Goal: Transaction & Acquisition: Purchase product/service

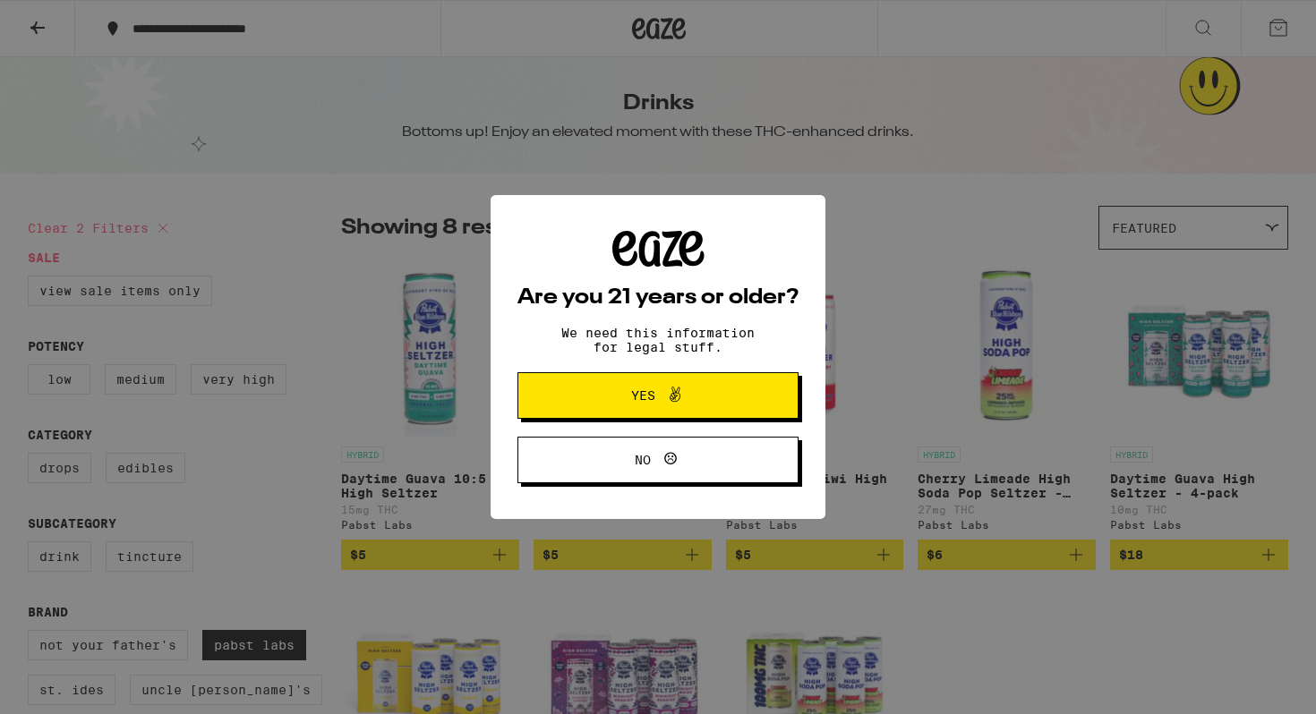
click at [593, 405] on span "Yes" at bounding box center [658, 395] width 136 height 23
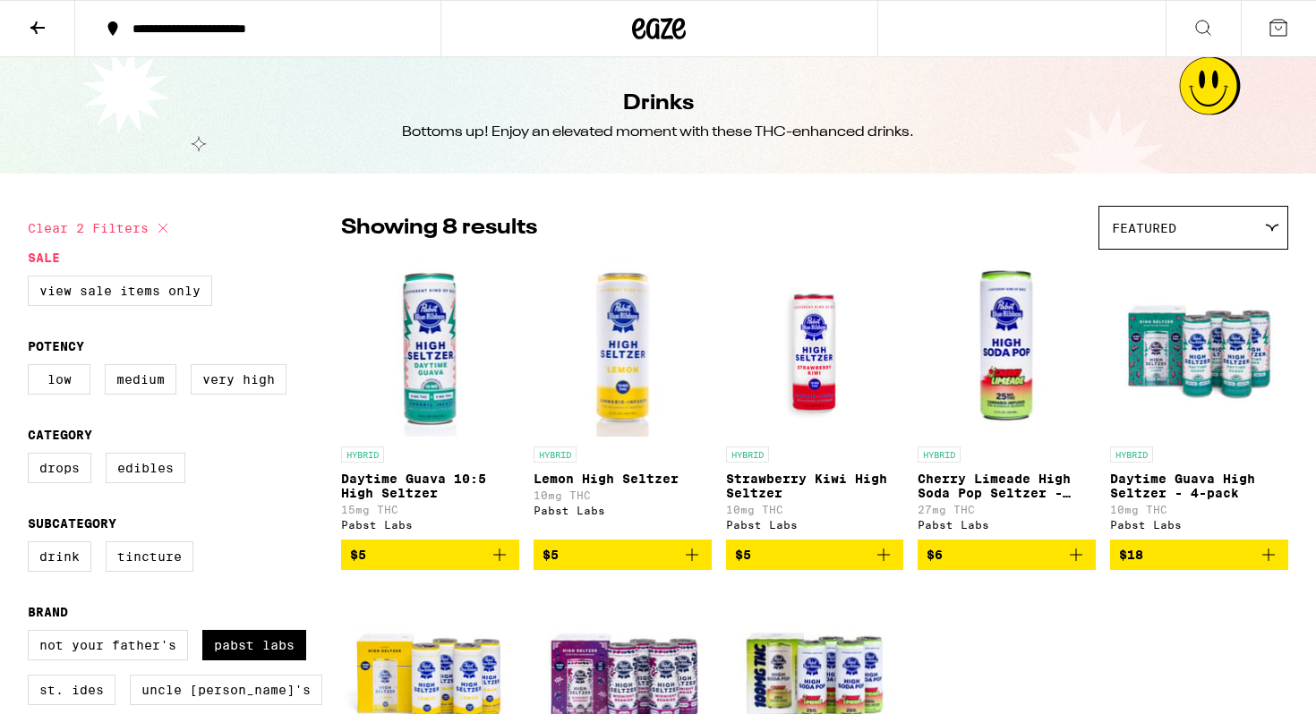
click at [637, 30] on icon at bounding box center [638, 28] width 13 height 21
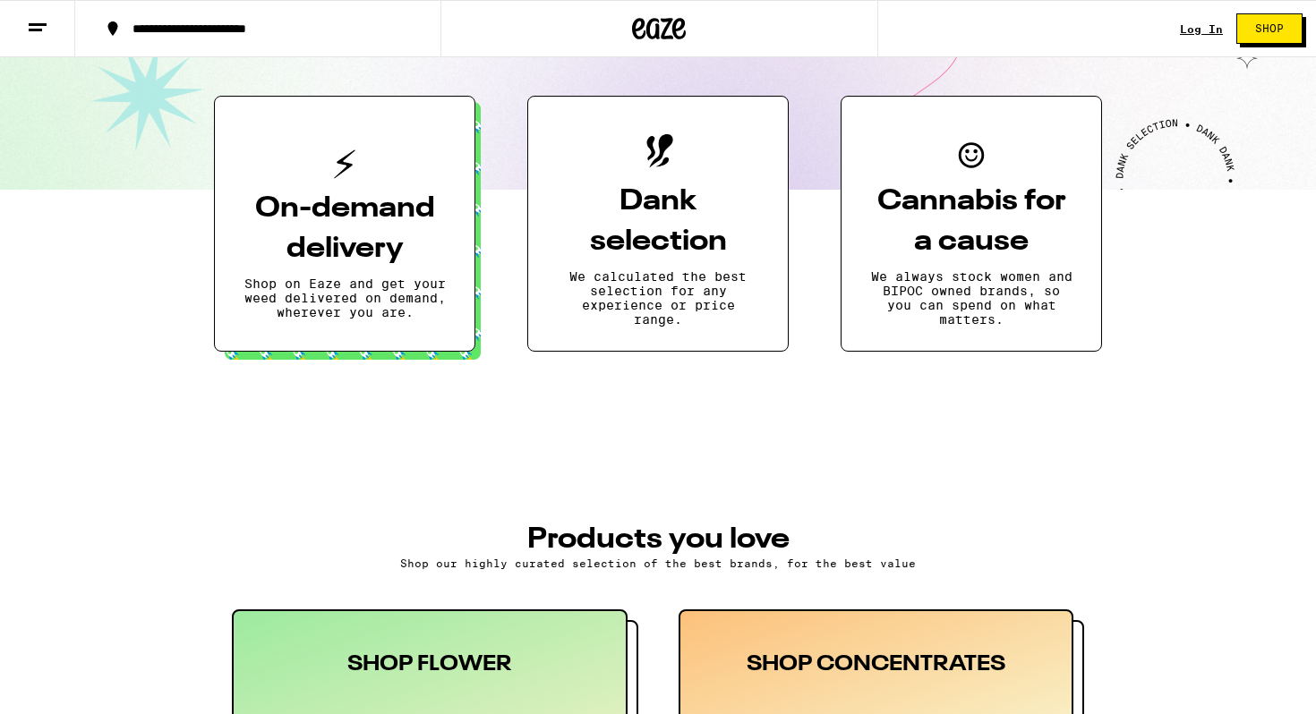
scroll to position [635, 0]
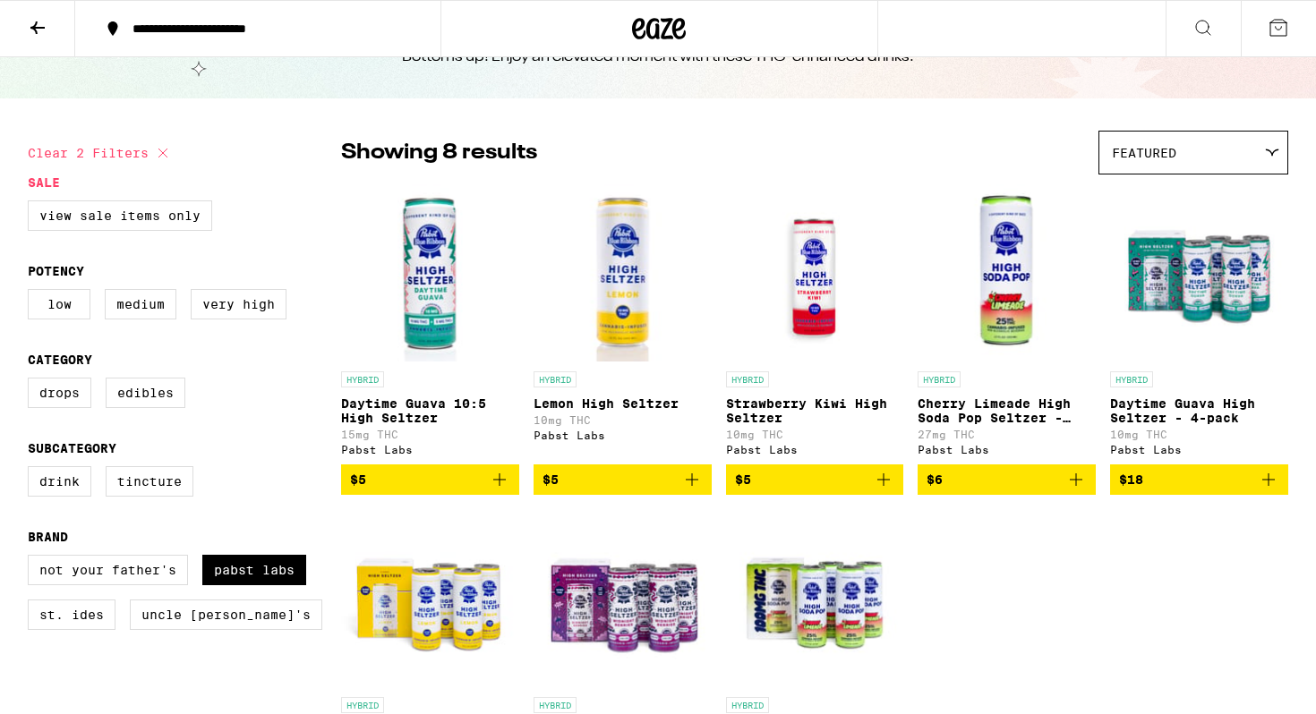
scroll to position [86, 0]
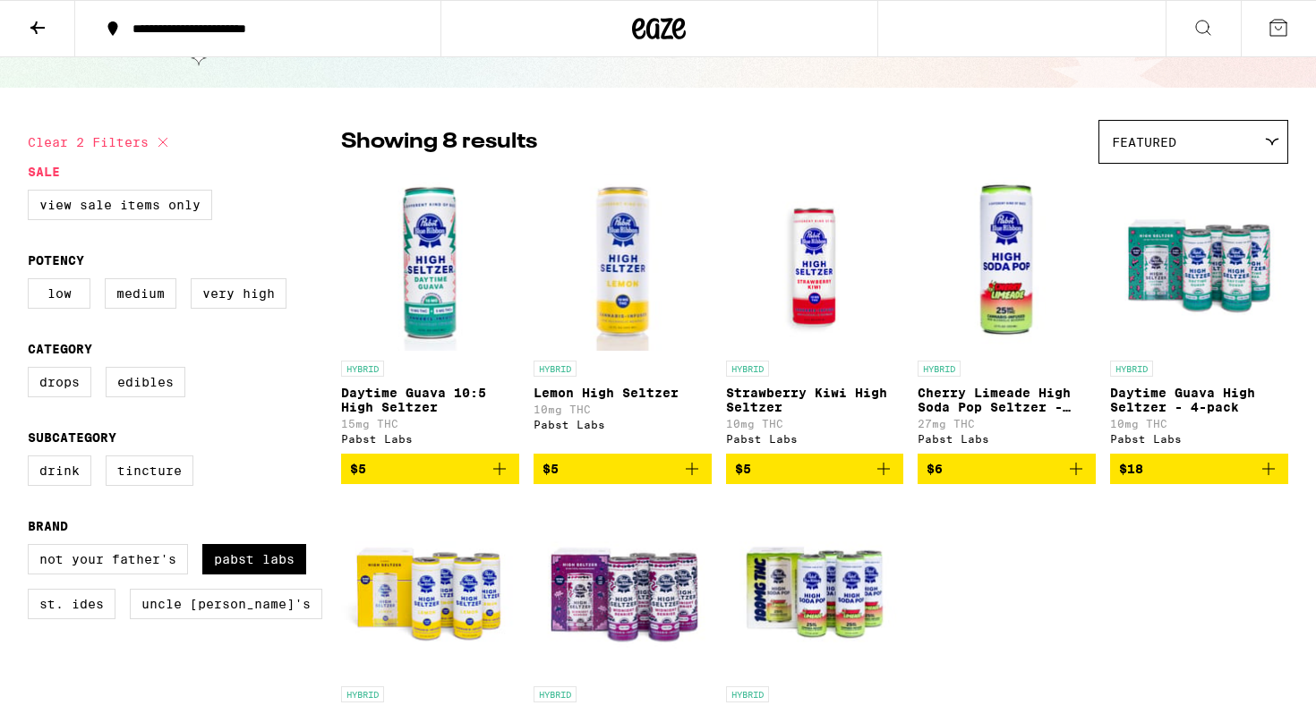
click at [386, 403] on p "Daytime Guava 10:5 High Seltzer" at bounding box center [430, 400] width 178 height 29
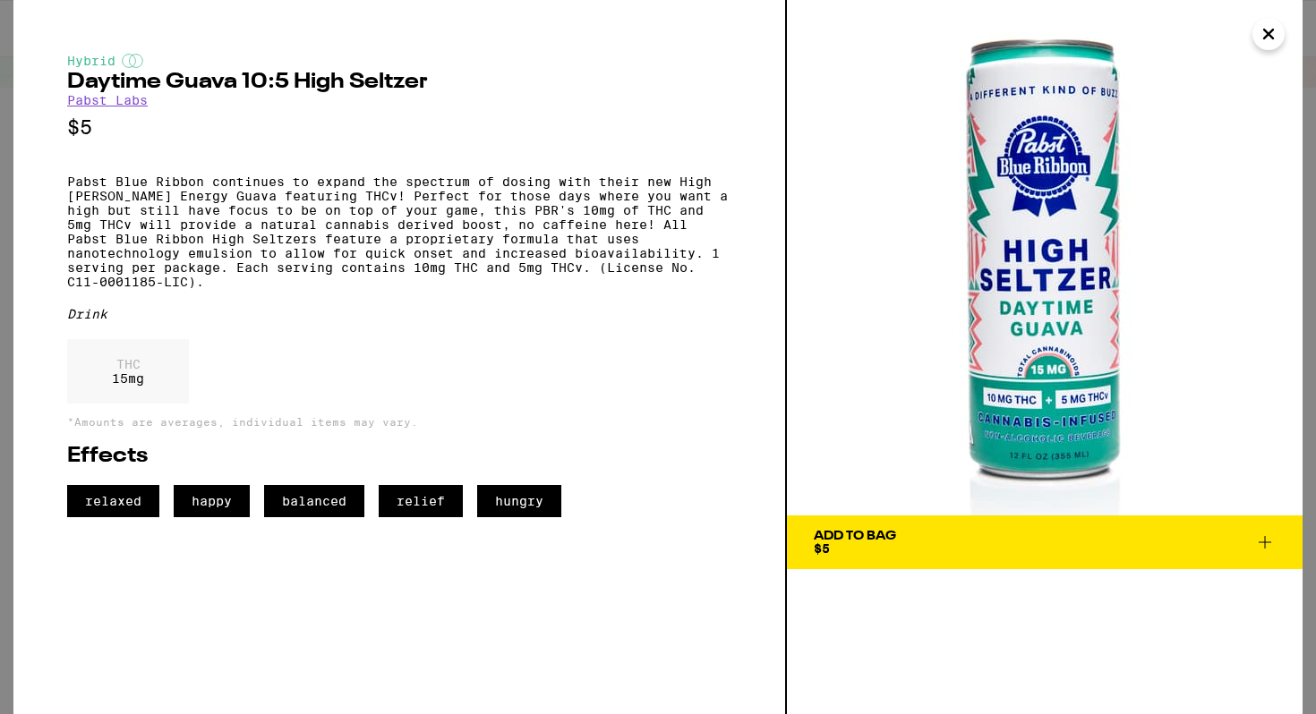
click at [1260, 539] on icon at bounding box center [1264, 542] width 21 height 21
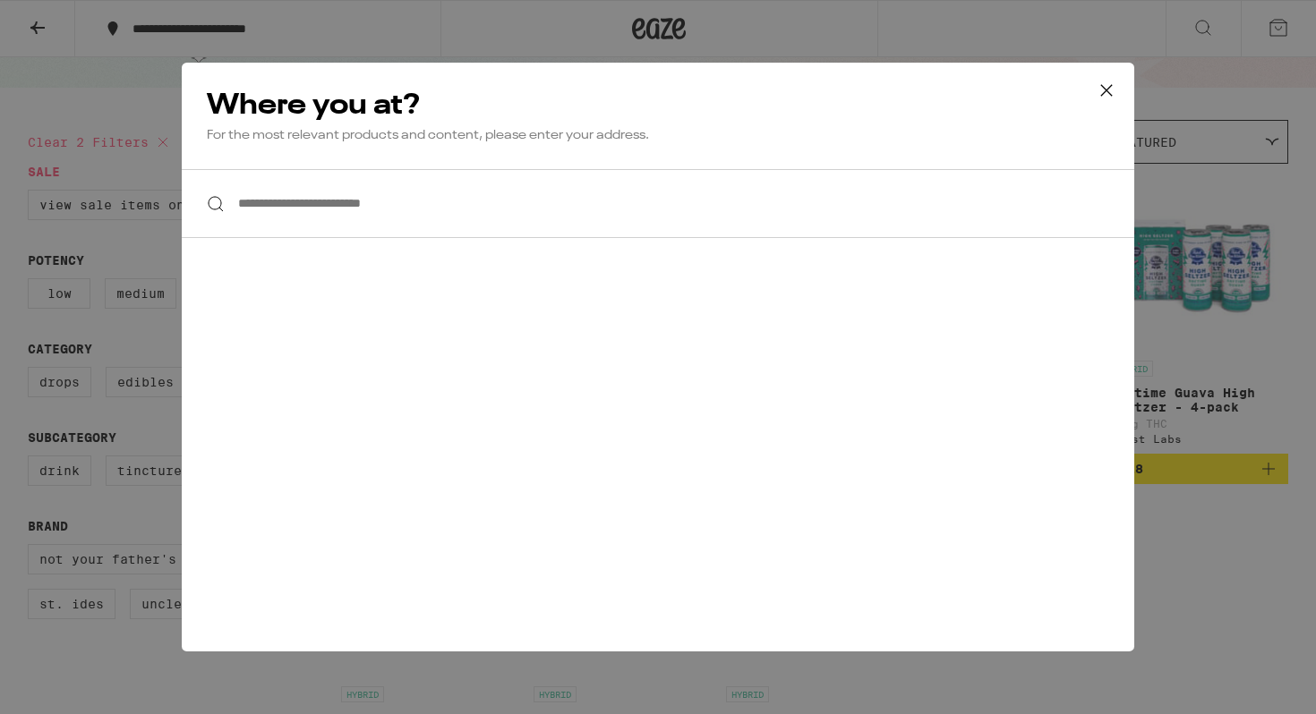
click at [1107, 90] on icon at bounding box center [1106, 90] width 27 height 27
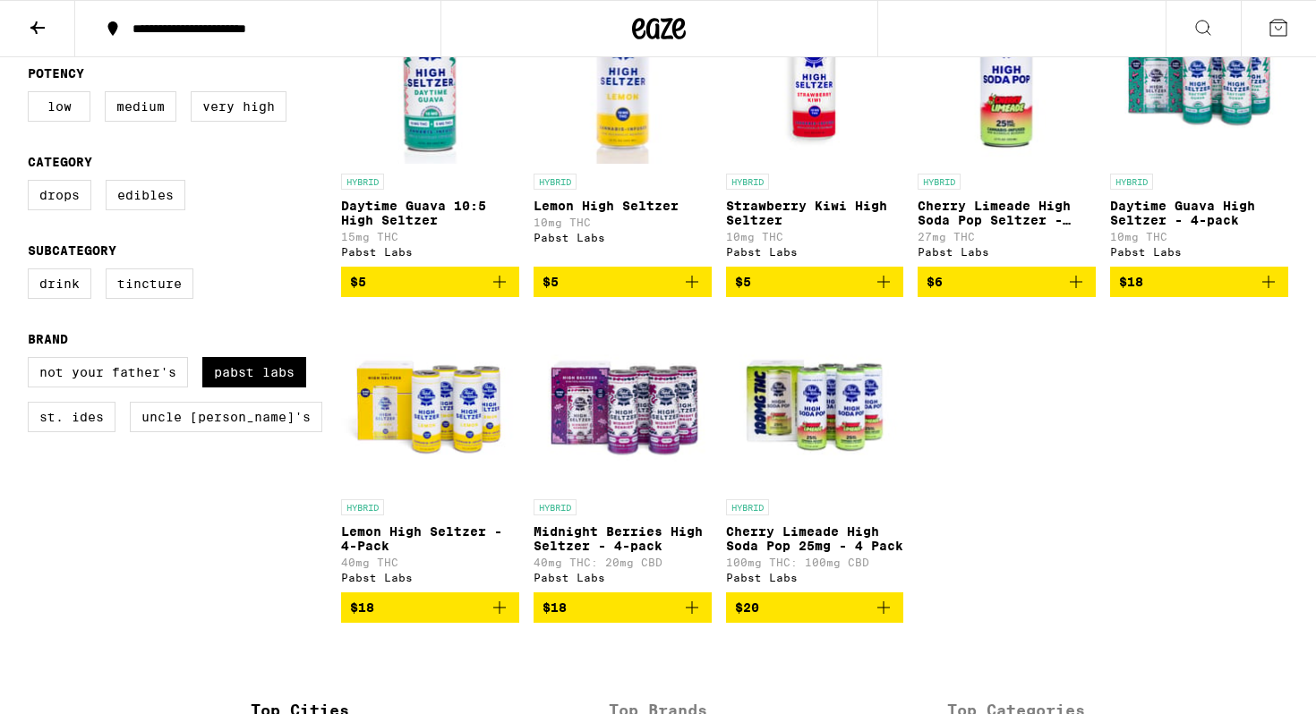
scroll to position [86, 0]
